Goal: Information Seeking & Learning: Check status

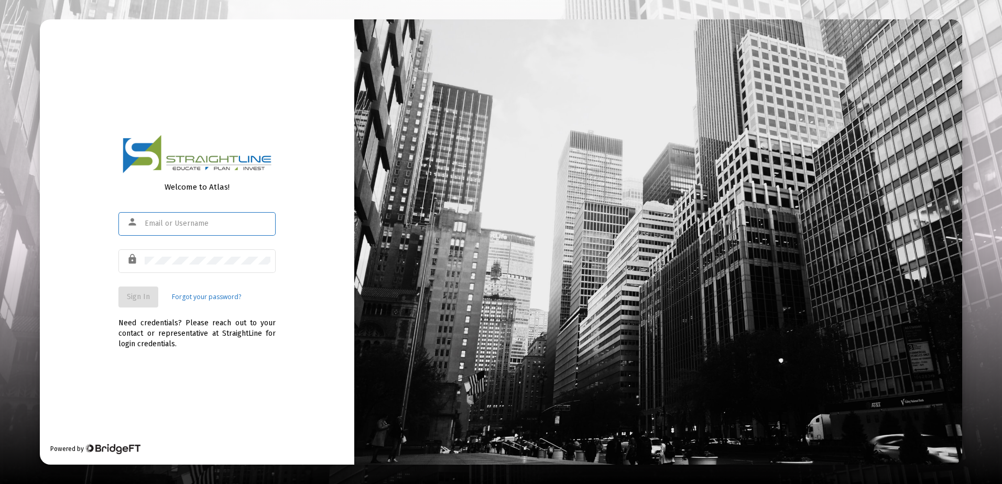
type input "[EMAIL_ADDRESS][DOMAIN_NAME]"
click at [136, 298] on span "Sign In" at bounding box center [138, 296] width 23 height 9
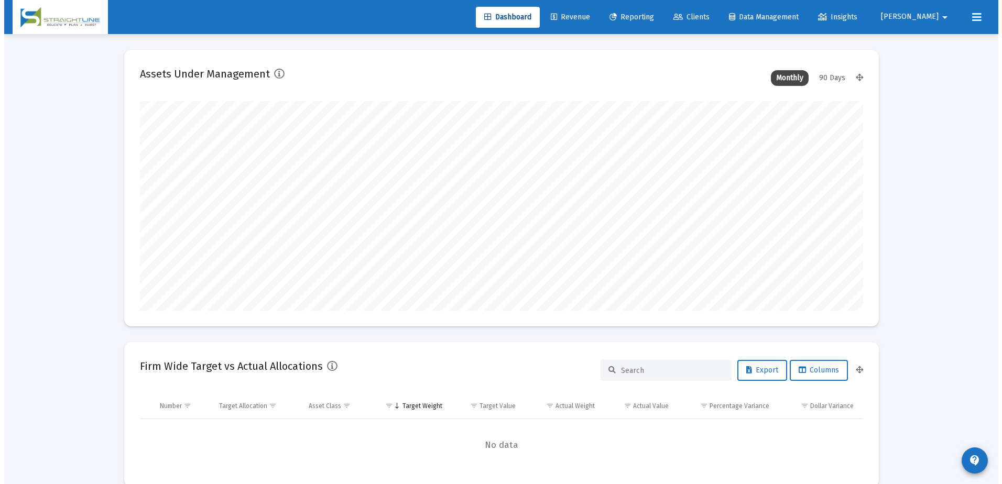
scroll to position [210, 389]
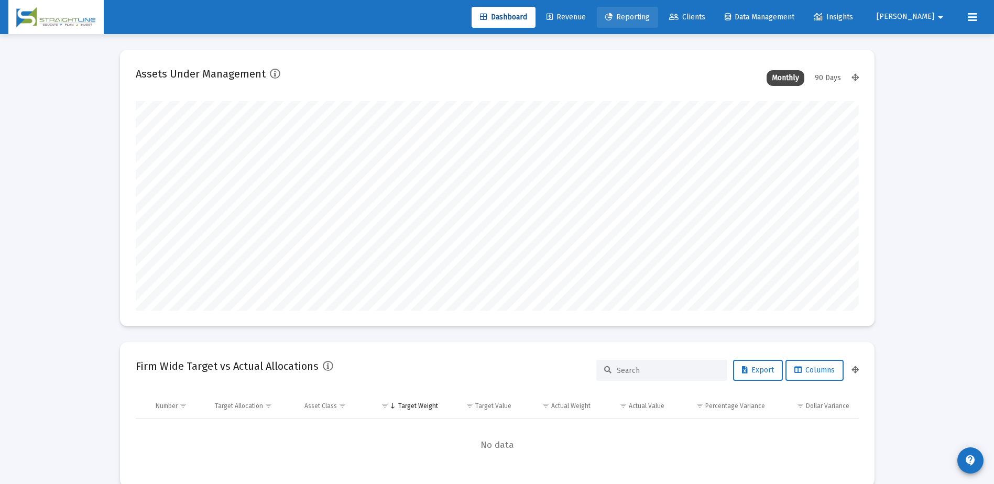
click at [650, 19] on span "Reporting" at bounding box center [627, 17] width 45 height 9
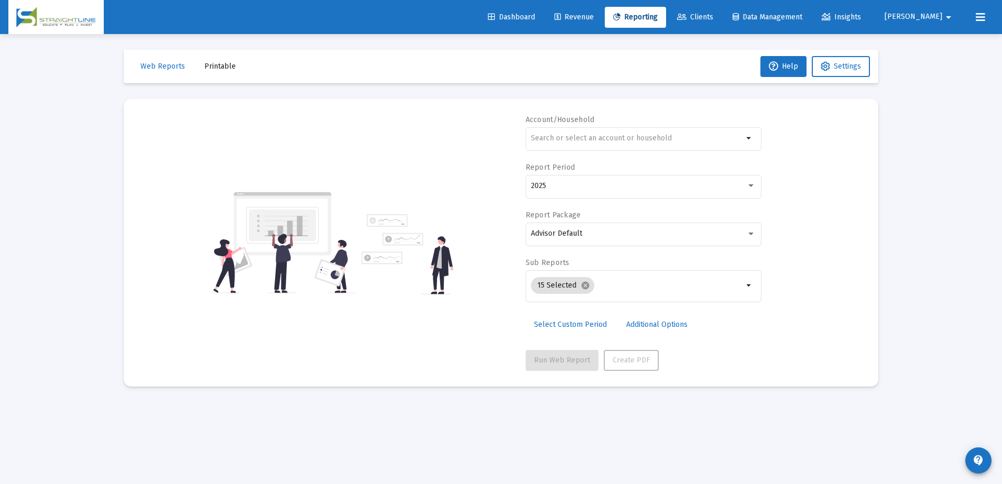
click at [722, 25] on link "Clients" at bounding box center [695, 17] width 53 height 21
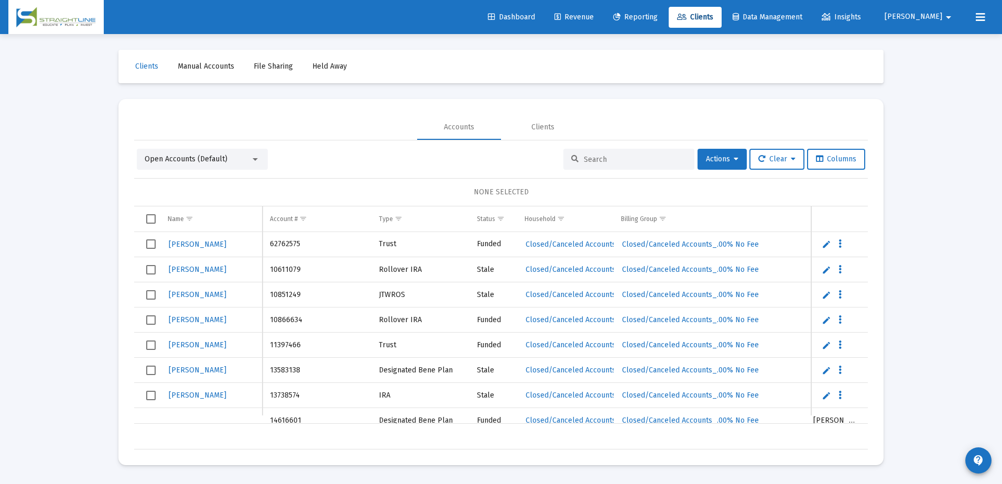
click at [591, 152] on div at bounding box center [628, 159] width 131 height 21
click at [148, 221] on span "Select all" at bounding box center [150, 218] width 9 height 9
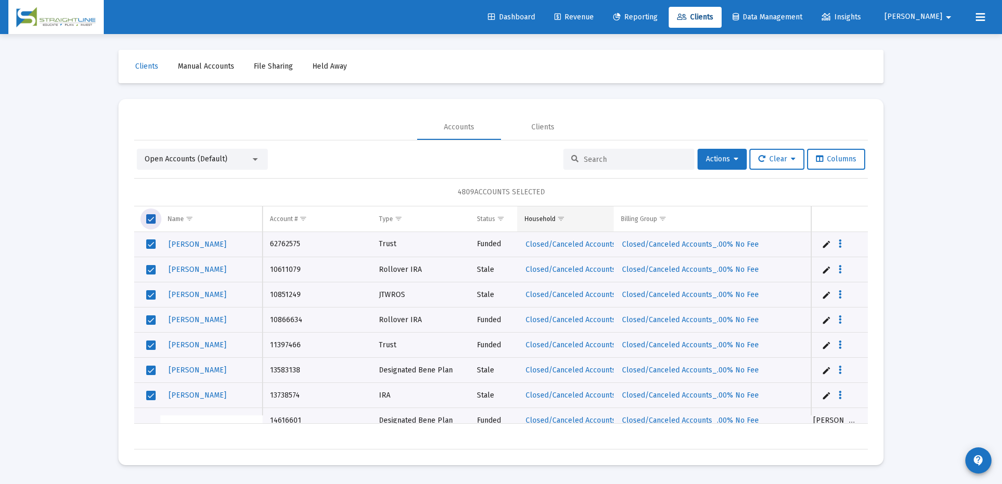
click at [558, 221] on span "Show filter options for column 'Household'" at bounding box center [561, 219] width 8 height 8
click at [599, 205] on div "4809 ACCOUNTS SELECTED" at bounding box center [501, 192] width 734 height 28
click at [250, 156] on div at bounding box center [254, 159] width 9 height 8
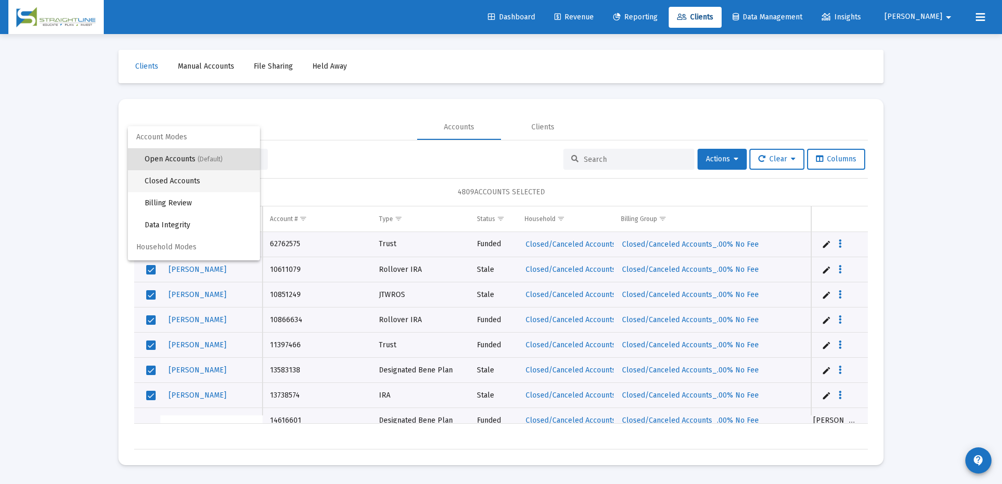
click at [225, 183] on span "Closed Accounts" at bounding box center [198, 181] width 107 height 22
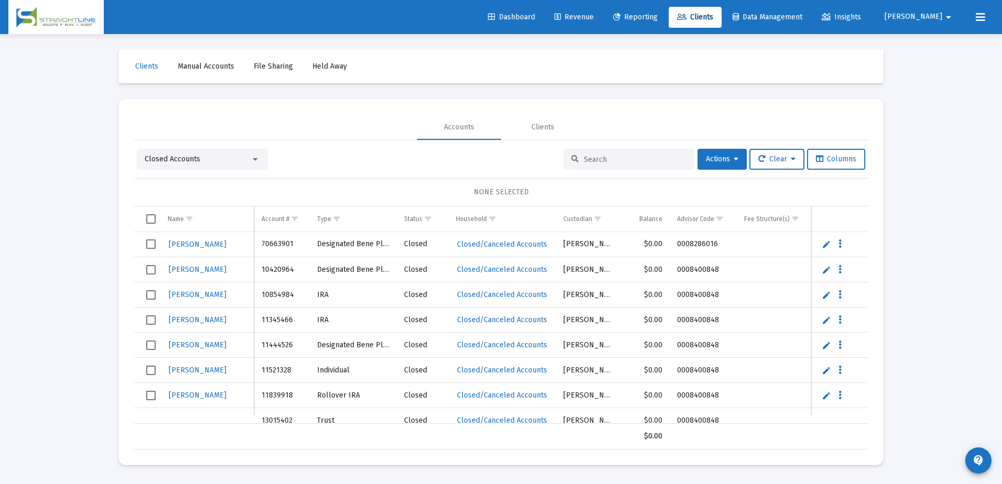
click at [151, 220] on span "Select all" at bounding box center [150, 218] width 9 height 9
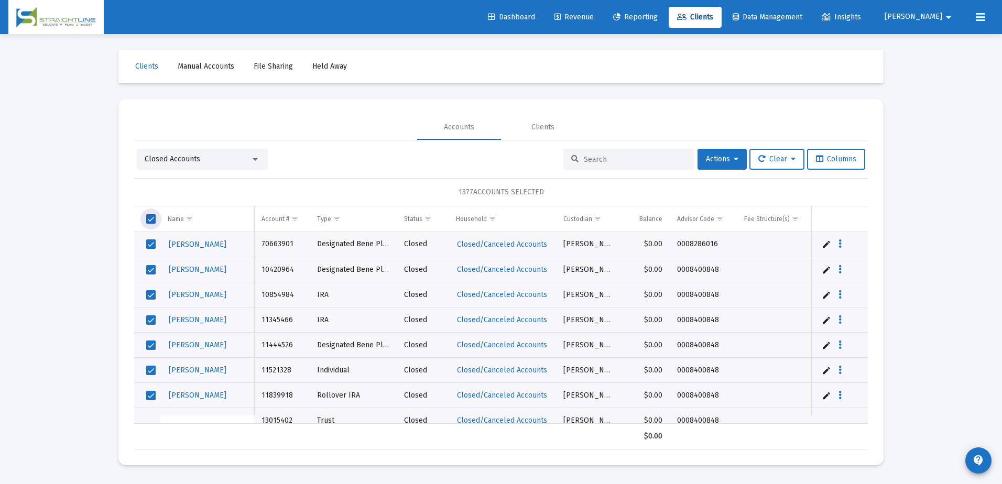
click at [252, 158] on div at bounding box center [254, 159] width 9 height 8
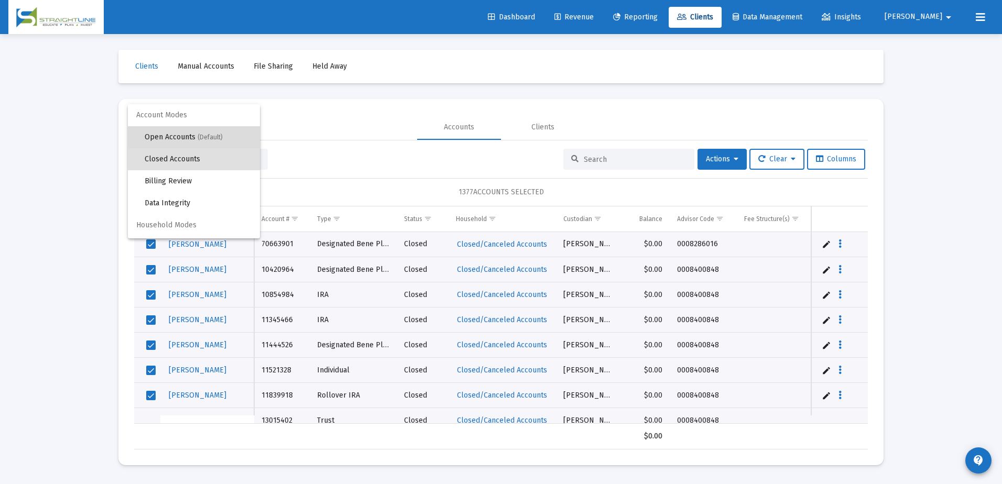
click at [195, 143] on span "Open Accounts (Default)" at bounding box center [198, 137] width 107 height 22
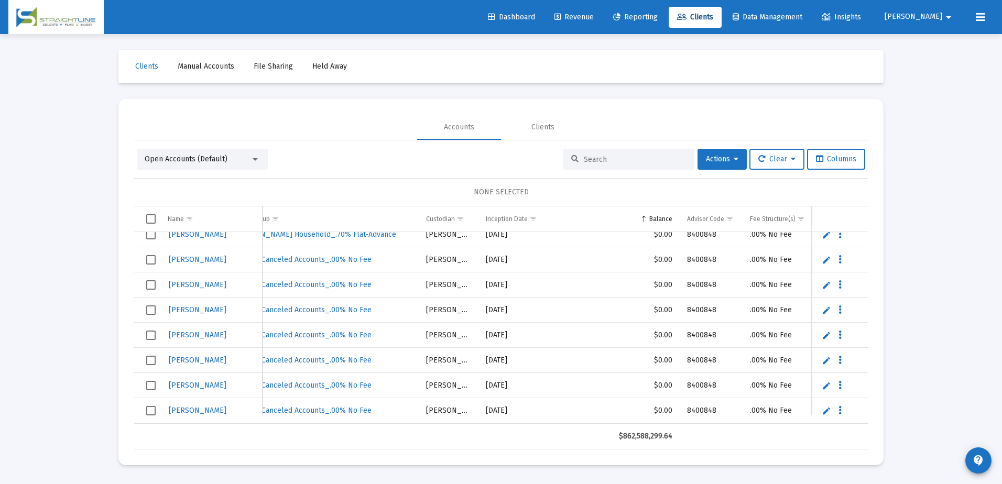
scroll to position [312, 42]
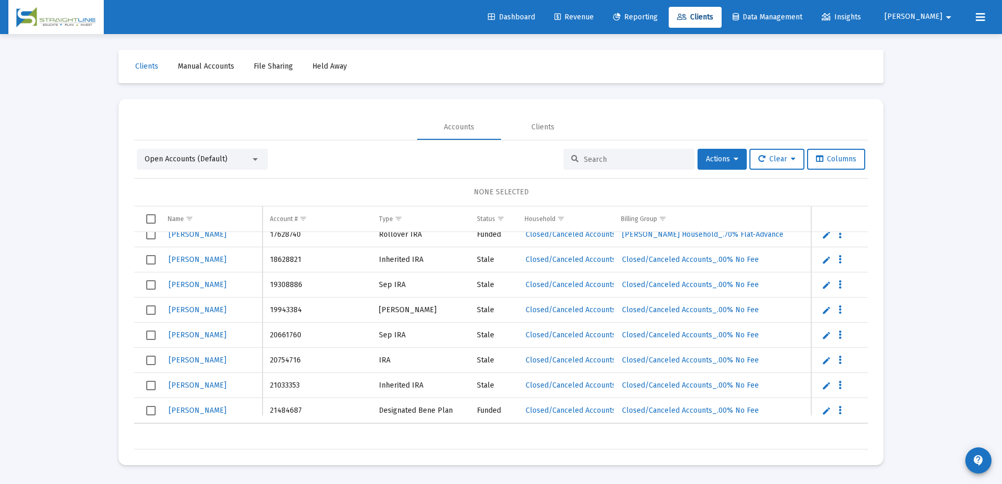
click at [249, 158] on div "Open Accounts (Default)" at bounding box center [198, 159] width 106 height 10
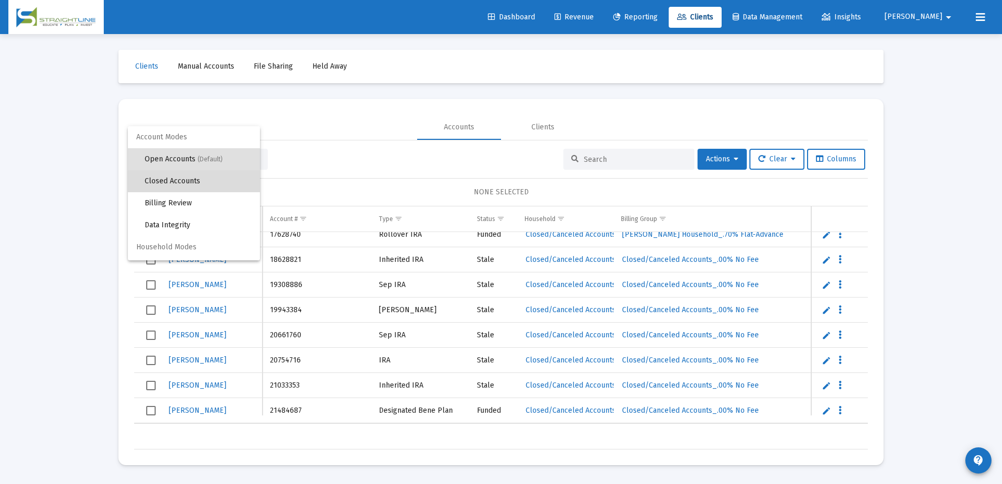
click at [219, 177] on span "Closed Accounts" at bounding box center [198, 181] width 107 height 22
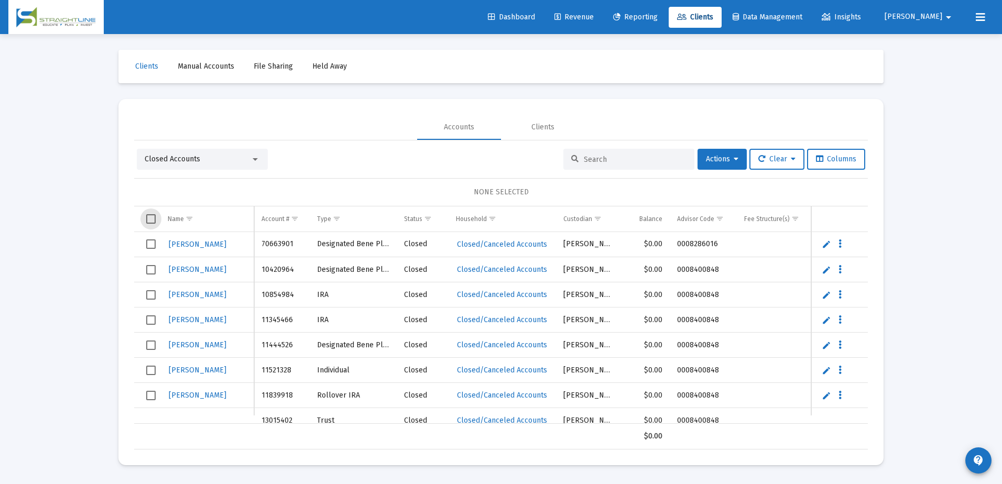
click at [147, 220] on span "Select all" at bounding box center [150, 218] width 9 height 9
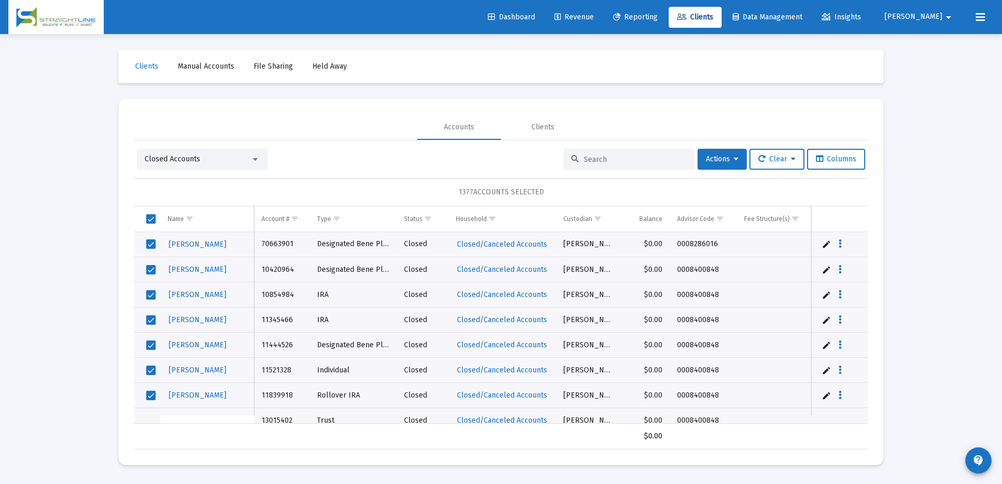
click at [253, 159] on div at bounding box center [255, 159] width 5 height 3
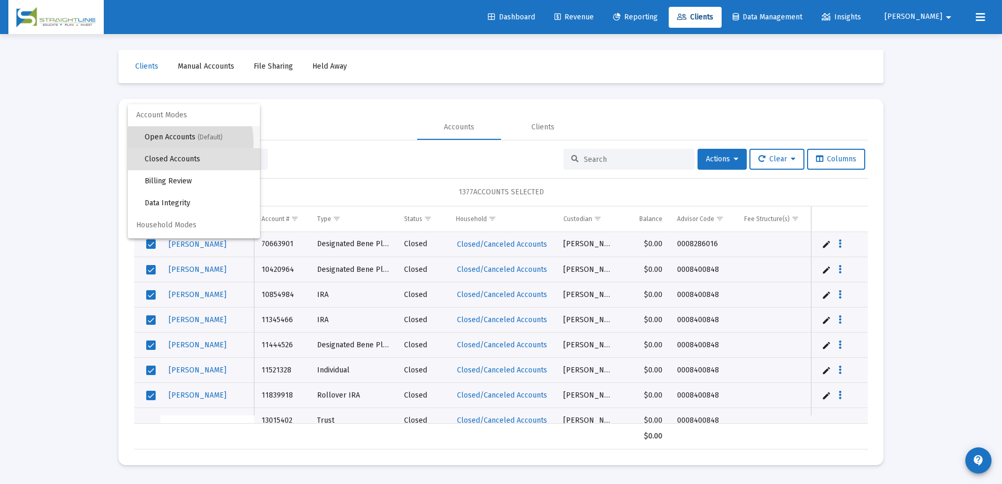
click at [186, 142] on span "Open Accounts (Default)" at bounding box center [198, 137] width 107 height 22
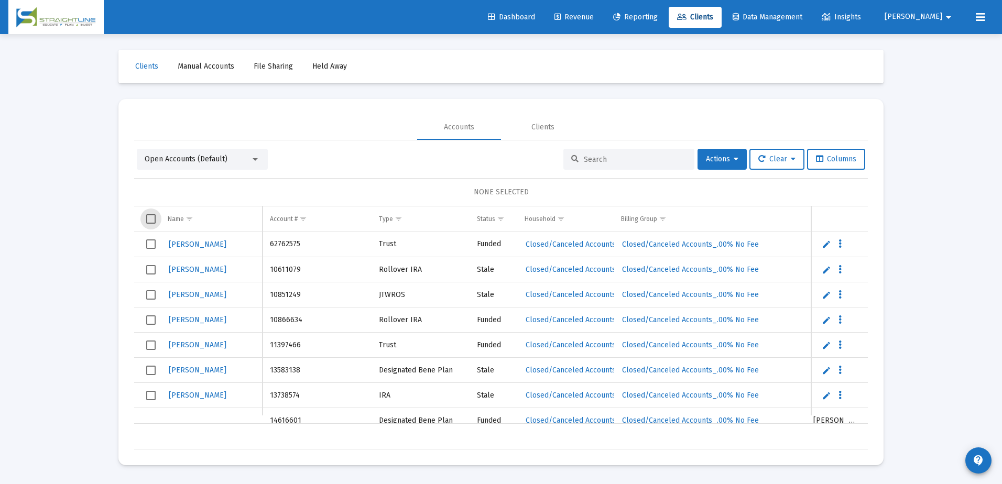
click at [152, 217] on span "Select all" at bounding box center [150, 218] width 9 height 9
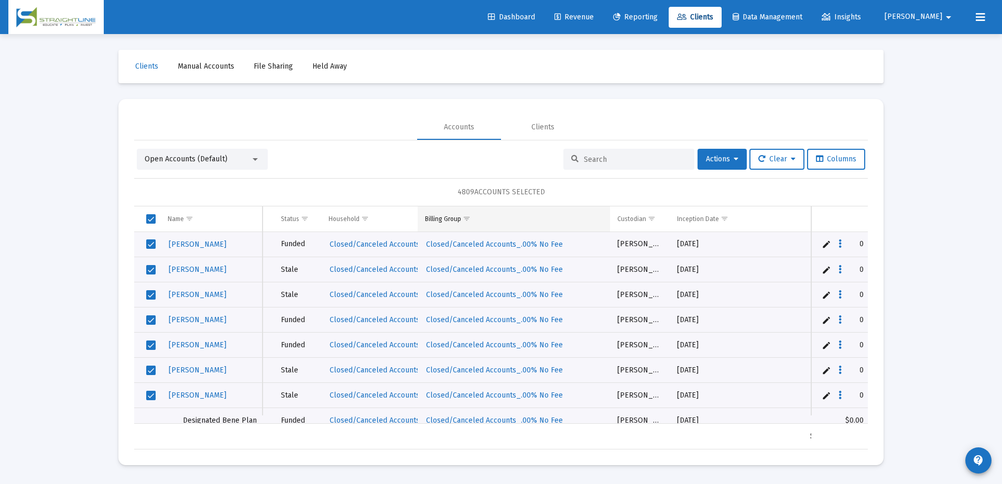
click at [464, 219] on span "Show filter options for column 'Billing Group'" at bounding box center [467, 219] width 8 height 8
click at [543, 197] on div "4809 ACCOUNTS SELECTED" at bounding box center [501, 192] width 734 height 28
click at [601, 159] on input at bounding box center [635, 159] width 103 height 9
click at [523, 217] on td "Billing Group" at bounding box center [514, 218] width 192 height 25
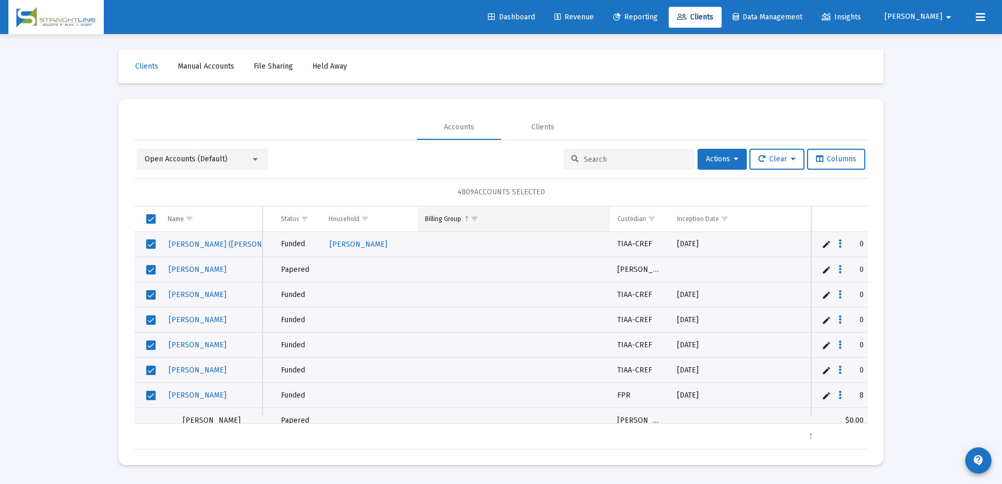
click at [471, 222] on span "Show filter options for column 'Billing Group'" at bounding box center [475, 219] width 8 height 8
click at [538, 211] on td "Billing Group" at bounding box center [514, 218] width 192 height 25
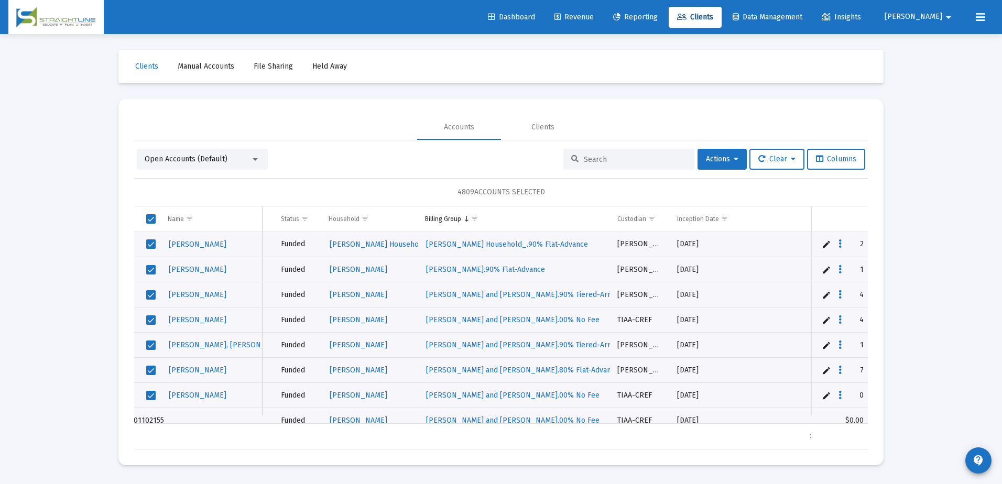
click at [476, 218] on span "Show filter options for column 'Billing Group'" at bounding box center [475, 219] width 8 height 8
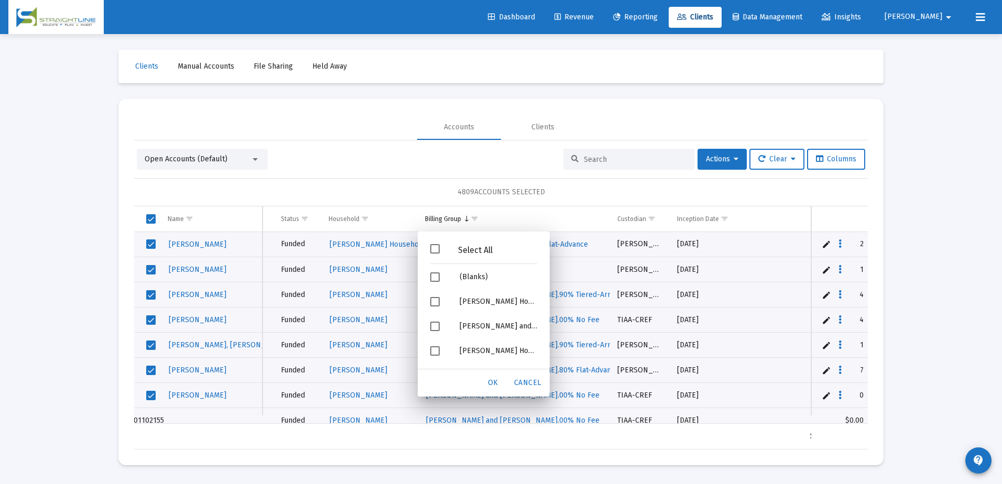
click at [604, 165] on div at bounding box center [628, 159] width 131 height 21
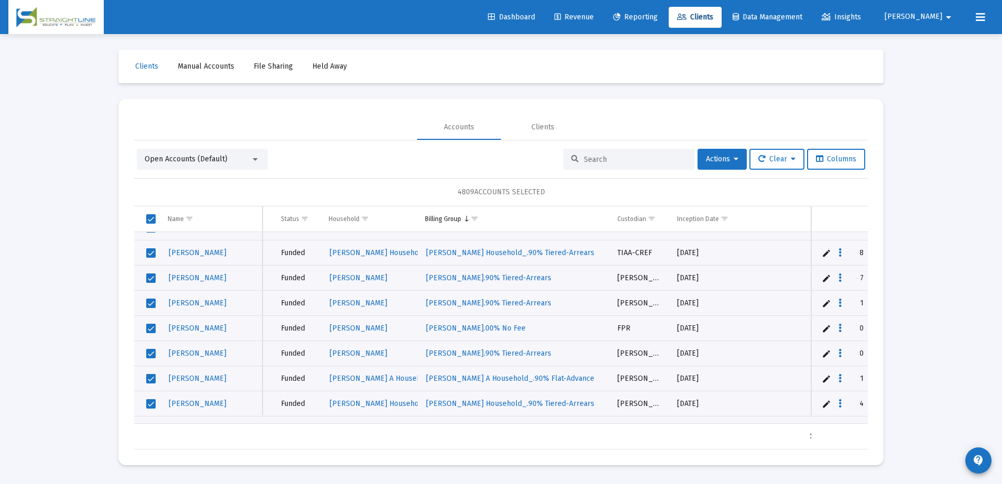
click at [618, 157] on input at bounding box center [635, 159] width 103 height 9
click at [616, 158] on input at bounding box center [635, 159] width 103 height 9
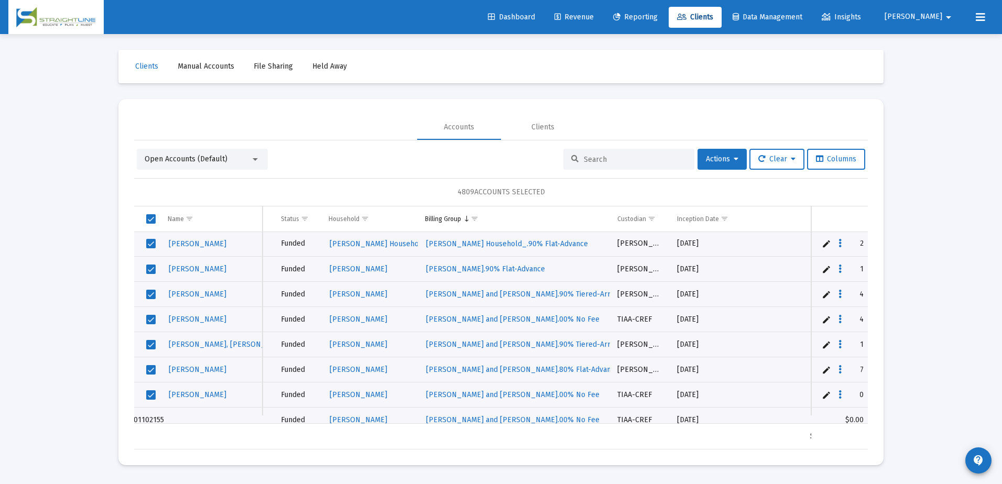
click at [600, 157] on input at bounding box center [635, 159] width 103 height 9
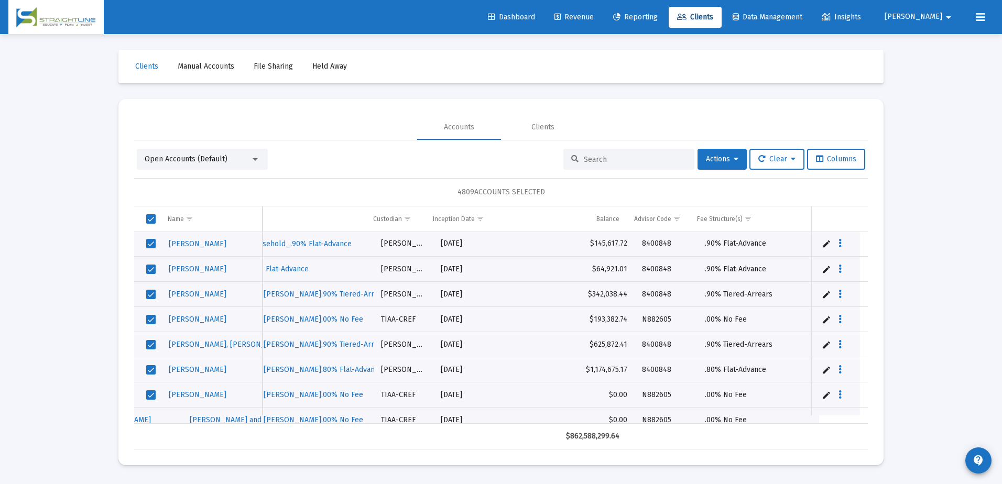
click at [255, 160] on div at bounding box center [255, 159] width 5 height 3
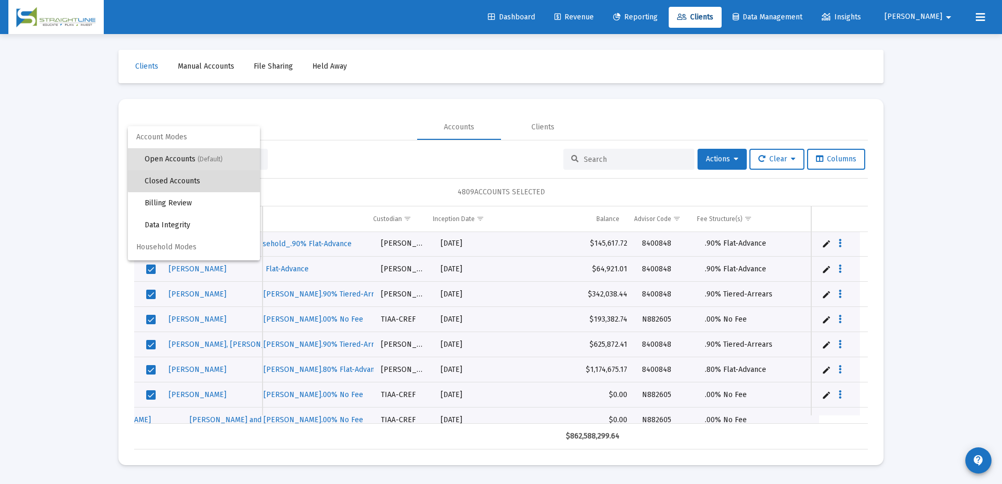
click at [232, 180] on span "Closed Accounts" at bounding box center [198, 181] width 107 height 22
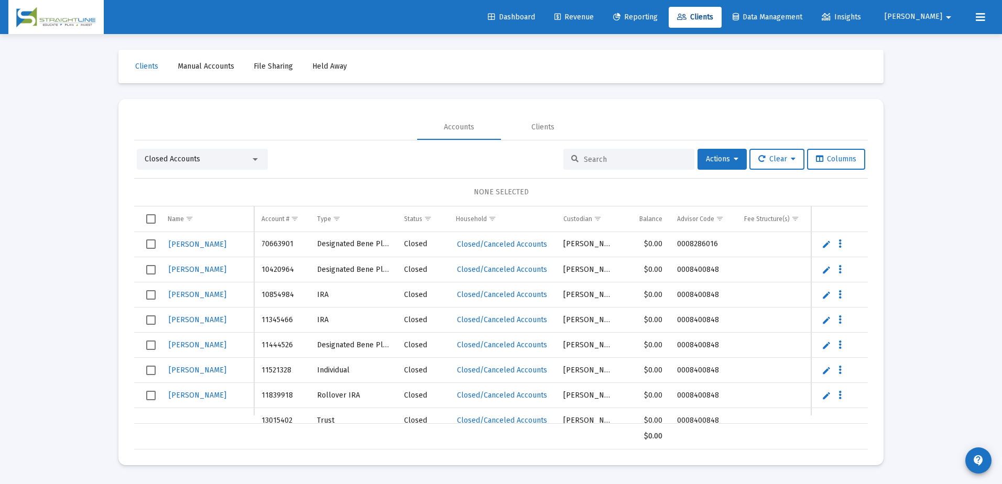
click at [214, 162] on div "Closed Accounts" at bounding box center [198, 159] width 106 height 10
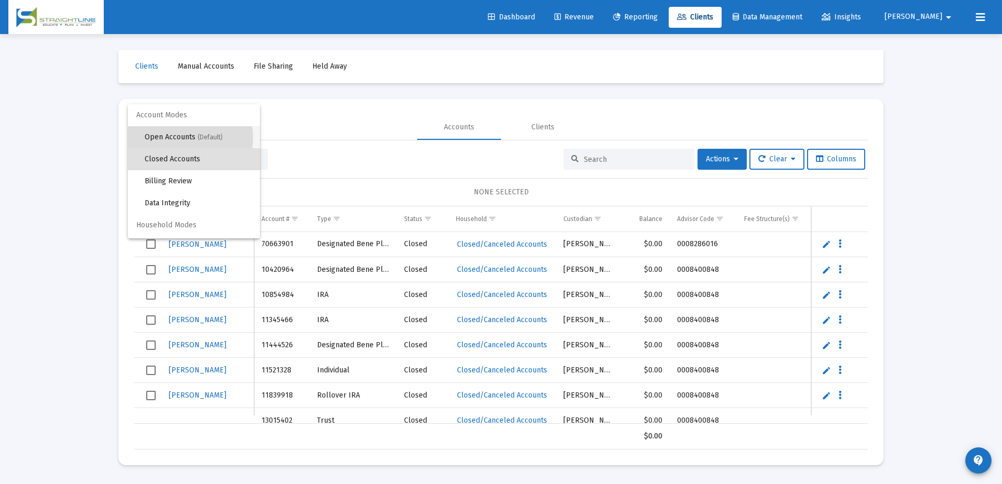
click at [187, 138] on span "Open Accounts (Default)" at bounding box center [198, 137] width 107 height 22
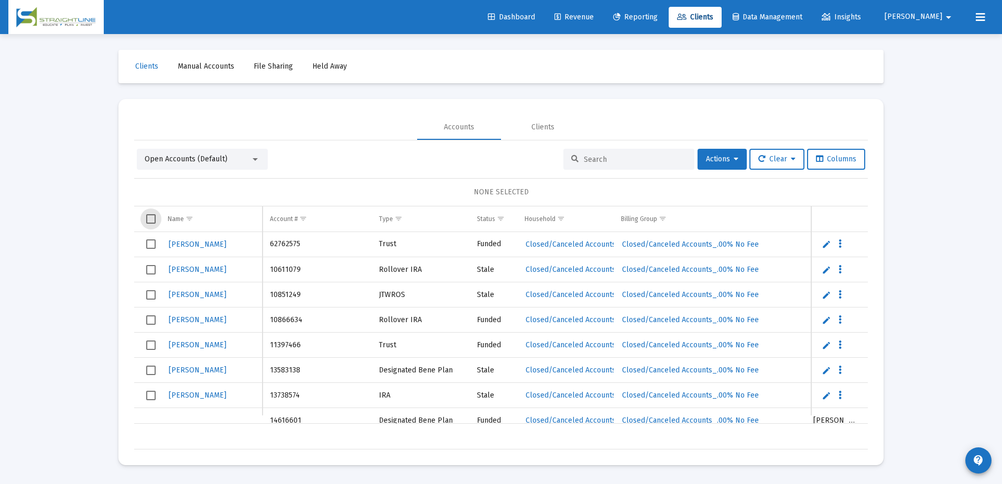
click at [152, 219] on span "Select all" at bounding box center [150, 218] width 9 height 9
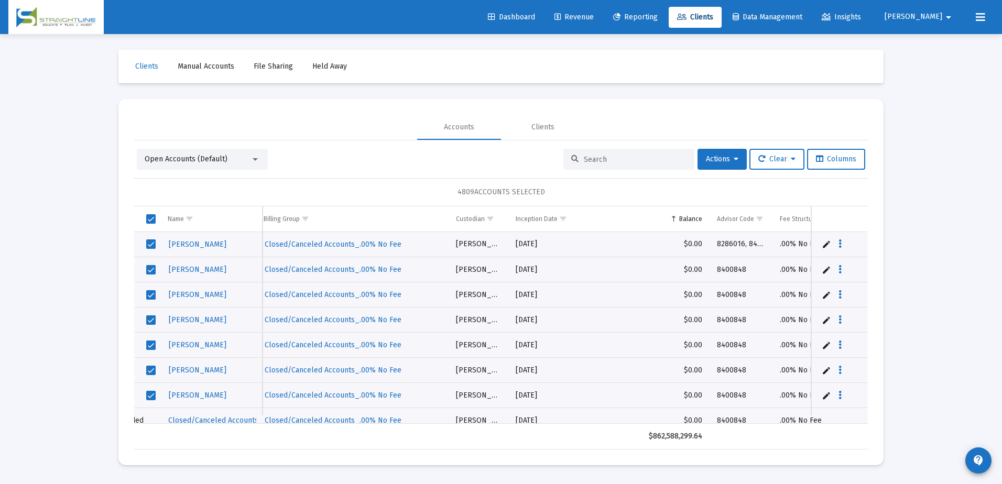
scroll to position [0, 0]
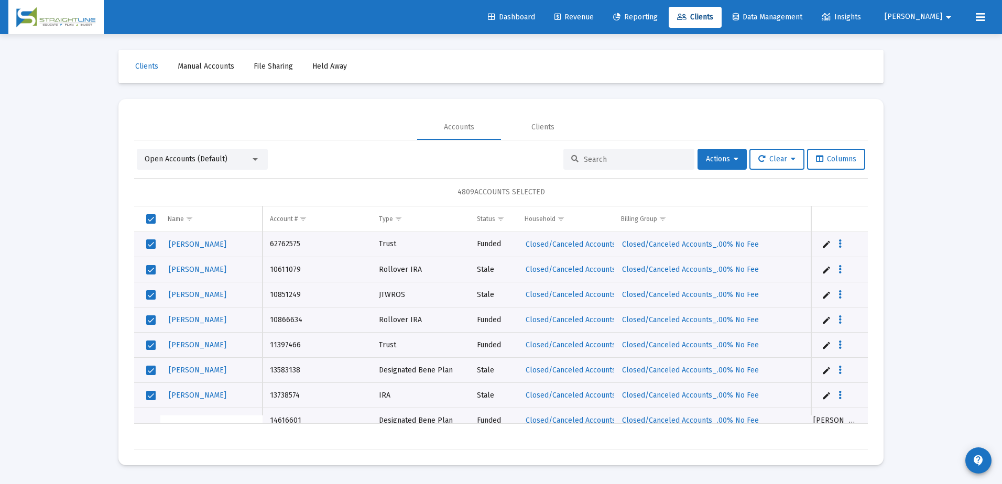
click at [244, 157] on div "Open Accounts (Default)" at bounding box center [198, 159] width 106 height 10
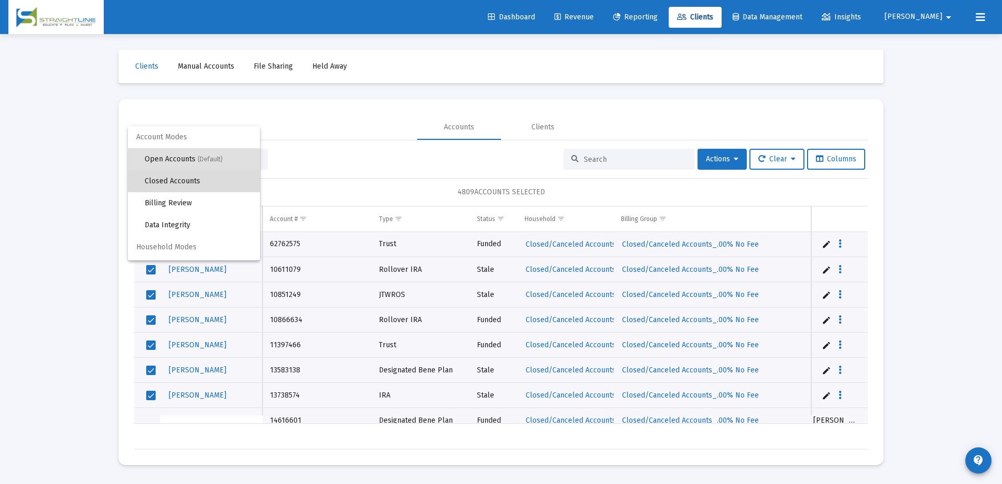
click at [210, 181] on span "Closed Accounts" at bounding box center [198, 181] width 107 height 22
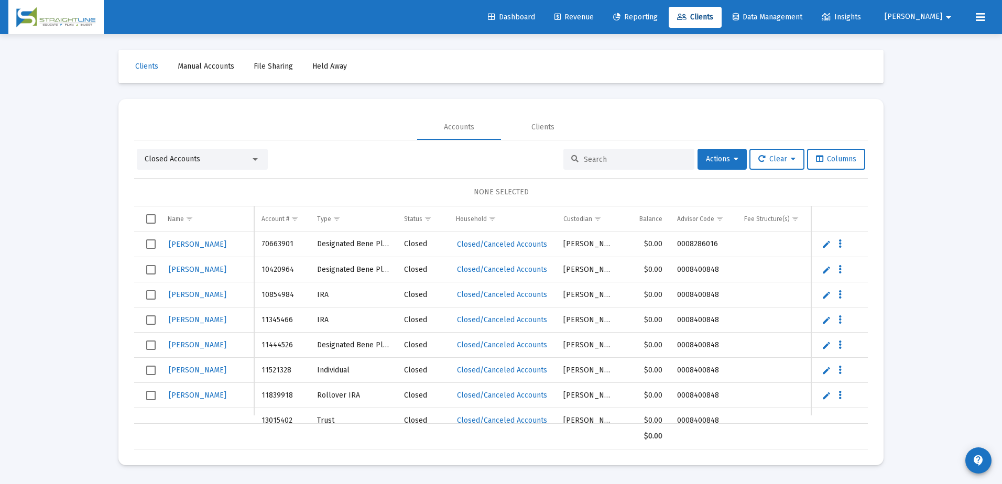
scroll to position [0, 148]
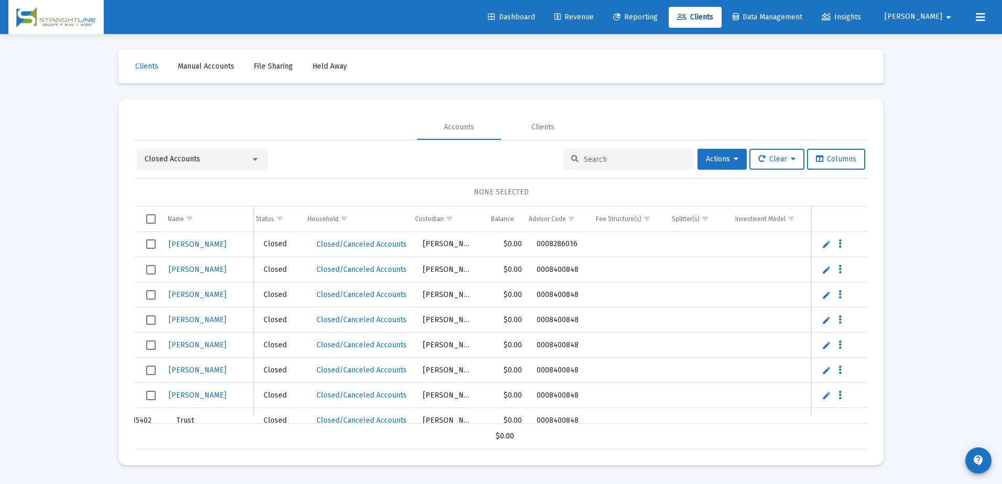
drag, startPoint x: 467, startPoint y: 417, endPoint x: 657, endPoint y: 412, distance: 190.3
click at [657, 412] on div "[PERSON_NAME] 70663901 Designated Bene Plan Closed Closed/Canceled Accounts [PE…" at bounding box center [501, 328] width 734 height 192
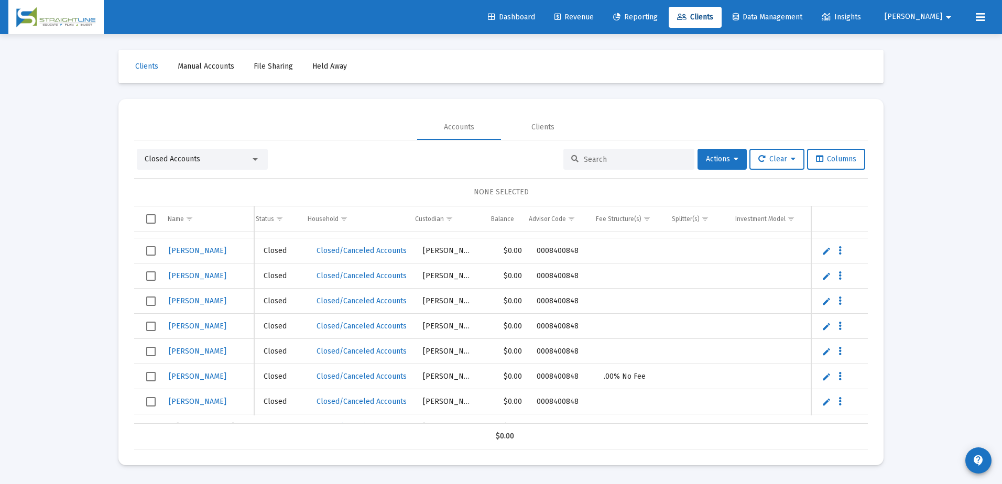
scroll to position [721, 0]
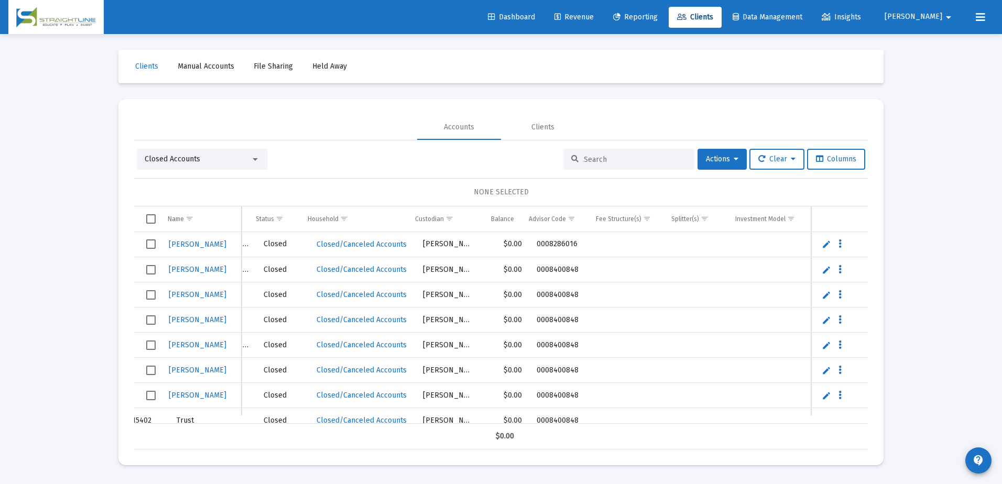
click at [410, 169] on div "Closed Accounts Actions Clear Columns" at bounding box center [501, 159] width 728 height 21
